Goal: Check status: Check status

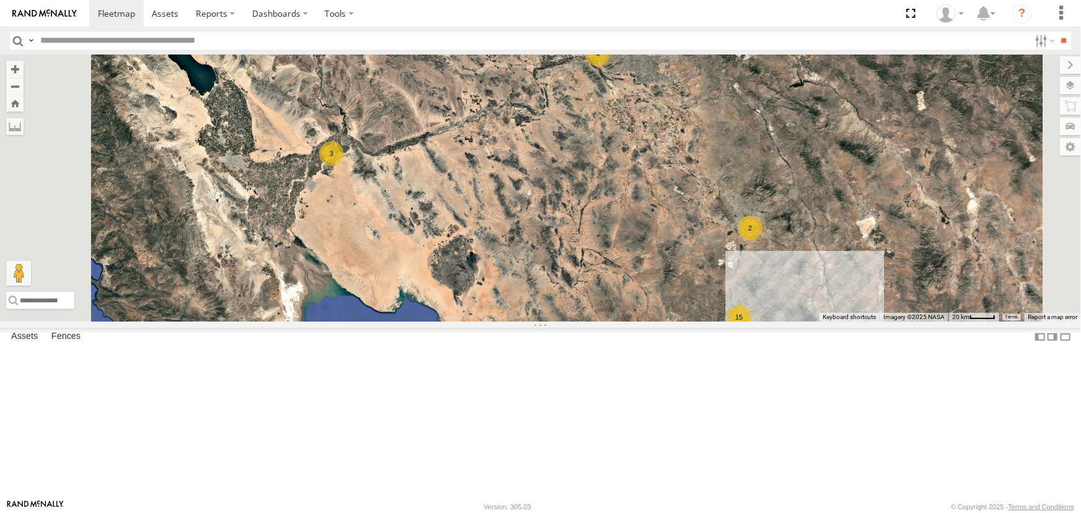
click at [0, 0] on div "715141" at bounding box center [0, 0] width 0 height 0
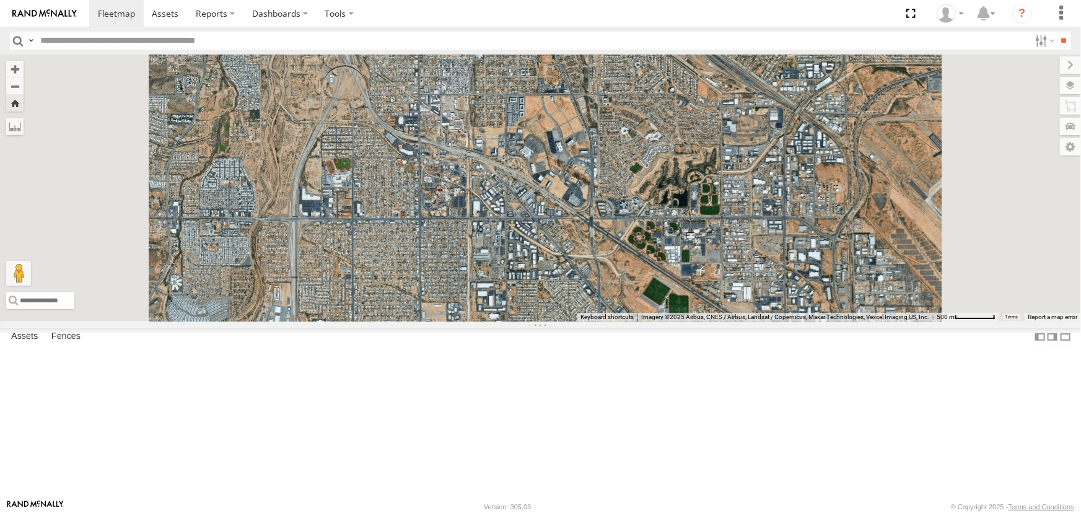
click at [0, 0] on div "715141" at bounding box center [0, 0] width 0 height 0
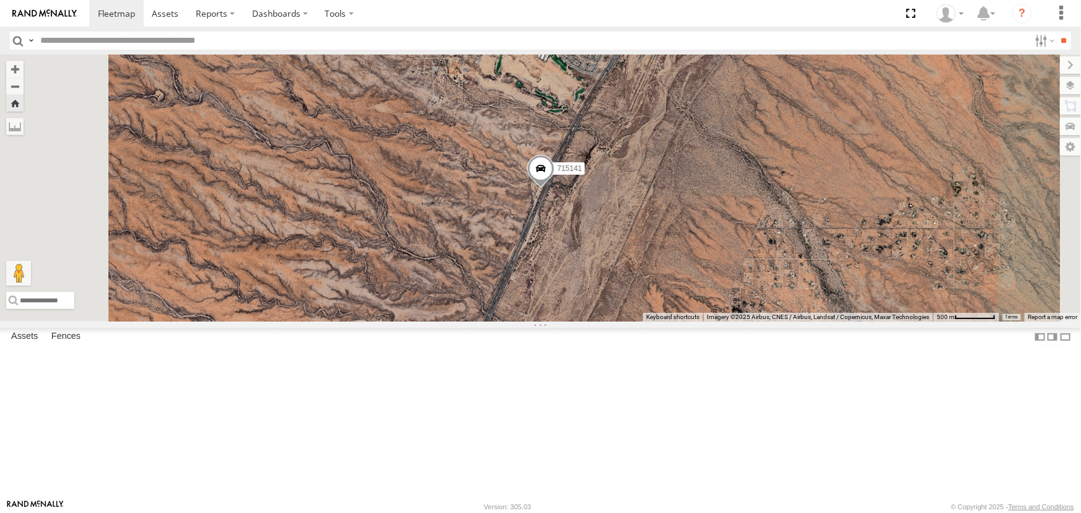
click at [0, 0] on div "715141" at bounding box center [0, 0] width 0 height 0
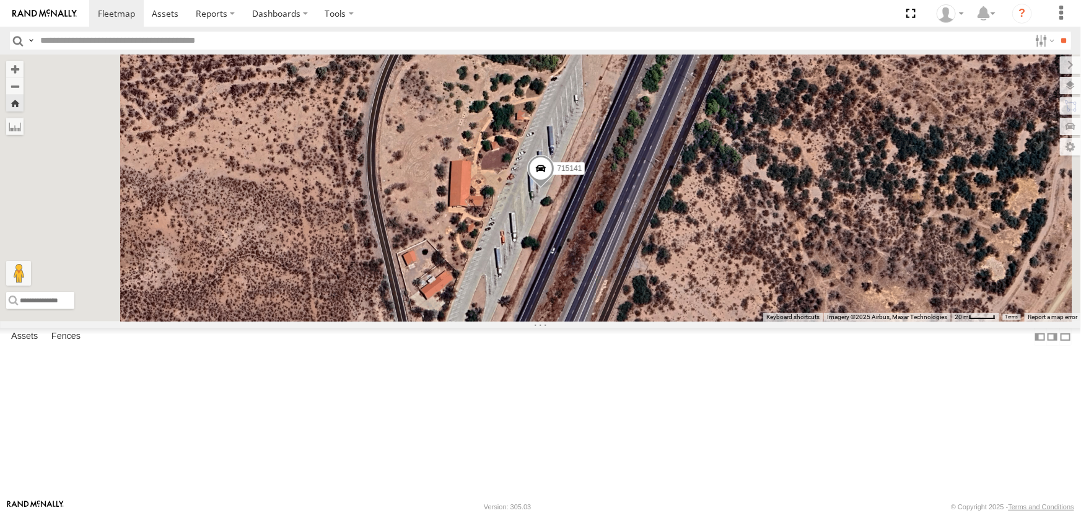
click at [0, 0] on link at bounding box center [0, 0] width 0 height 0
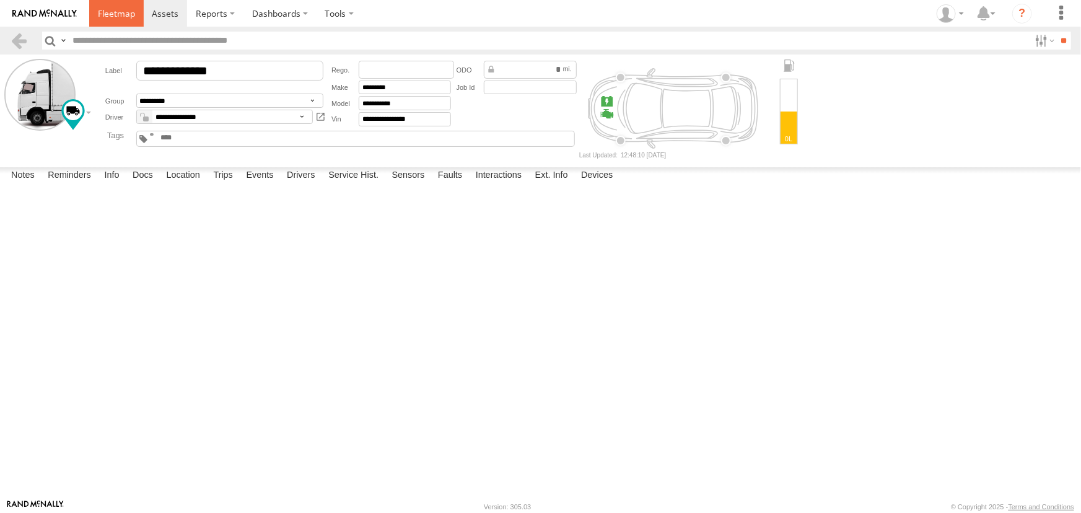
click at [127, 14] on span at bounding box center [116, 13] width 37 height 12
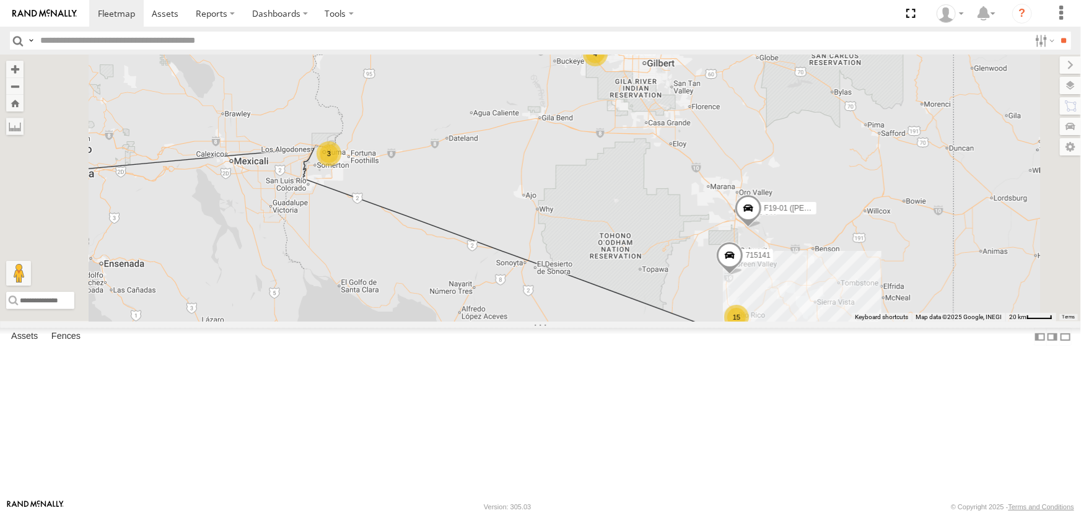
click at [0, 0] on div "715141" at bounding box center [0, 0] width 0 height 0
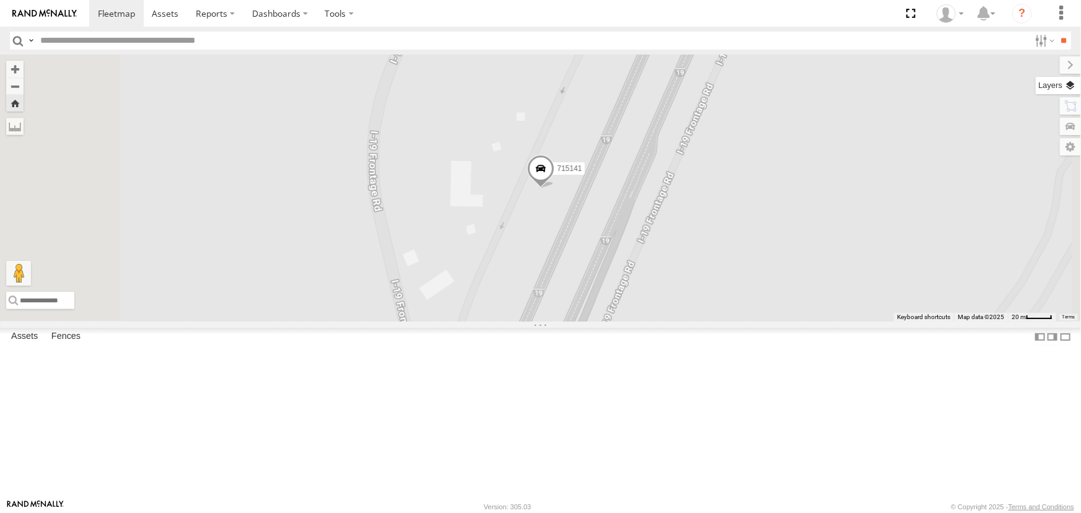
click at [1072, 86] on label at bounding box center [1058, 85] width 45 height 17
click at [0, 0] on span "Basemaps" at bounding box center [0, 0] width 0 height 0
click at [0, 0] on span "Satellite" at bounding box center [0, 0] width 0 height 0
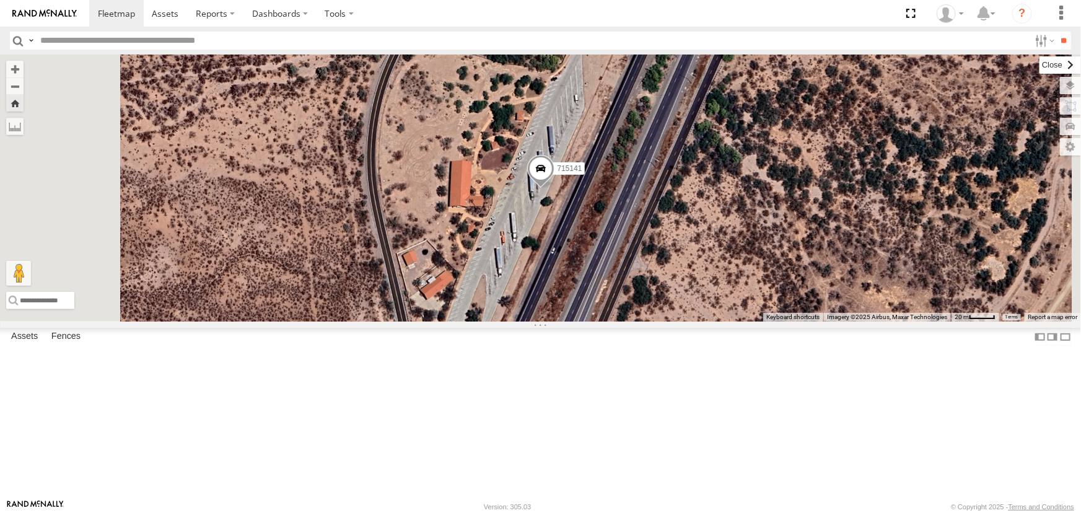
click at [1039, 66] on label at bounding box center [1059, 64] width 41 height 17
